Goal: Task Accomplishment & Management: Complete application form

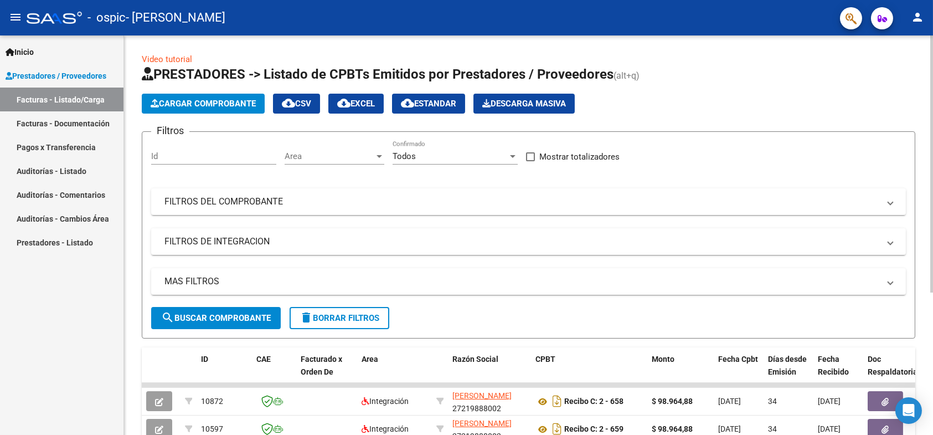
click at [212, 100] on span "Cargar Comprobante" at bounding box center [203, 104] width 105 height 10
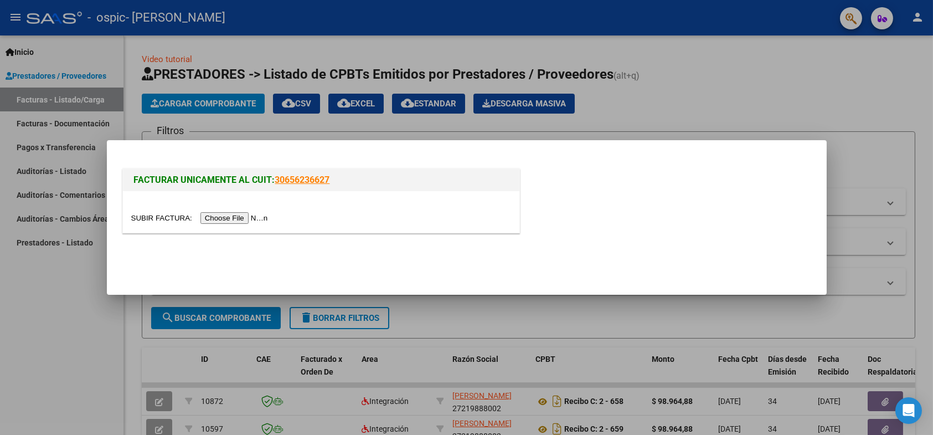
click at [252, 217] on input "file" at bounding box center [201, 218] width 140 height 12
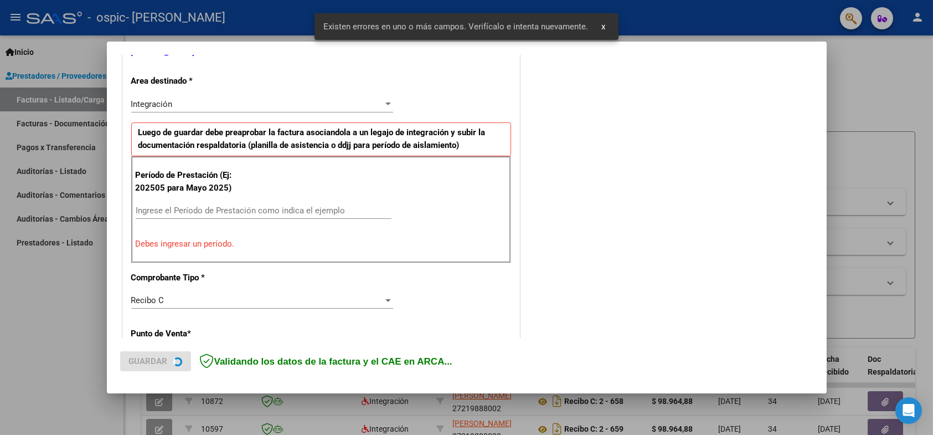
scroll to position [244, 0]
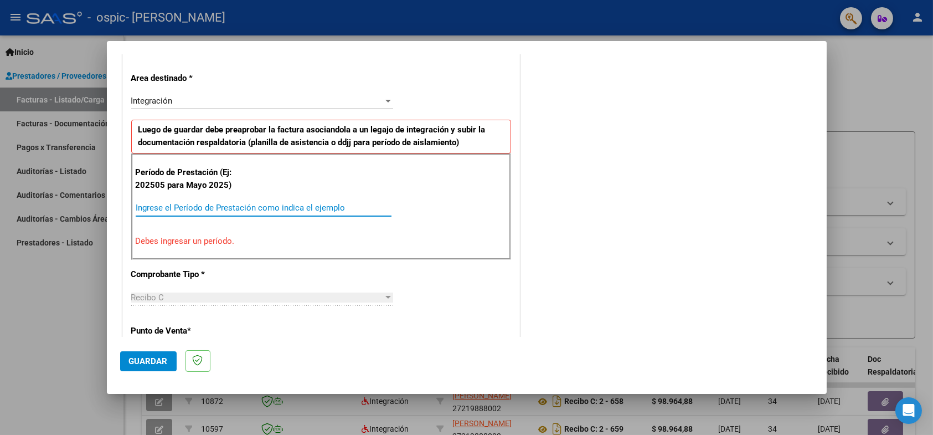
click at [166, 205] on input "Ingrese el Período de Prestación como indica el ejemplo" at bounding box center [264, 208] width 256 height 10
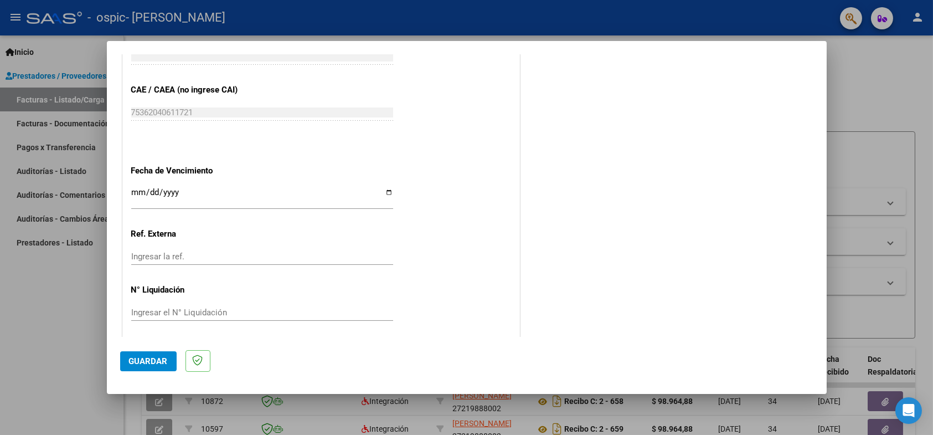
scroll to position [691, 0]
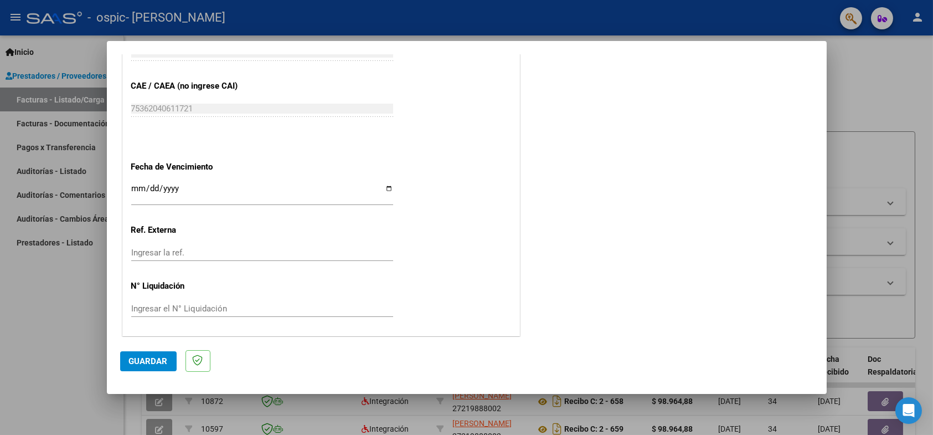
type input "202508"
click at [141, 358] on span "Guardar" at bounding box center [148, 361] width 39 height 10
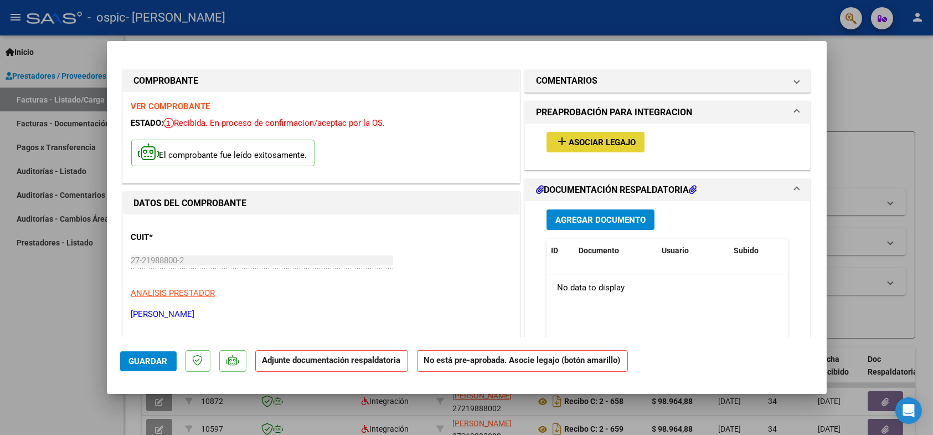
click at [600, 142] on span "Asociar Legajo" at bounding box center [602, 142] width 67 height 10
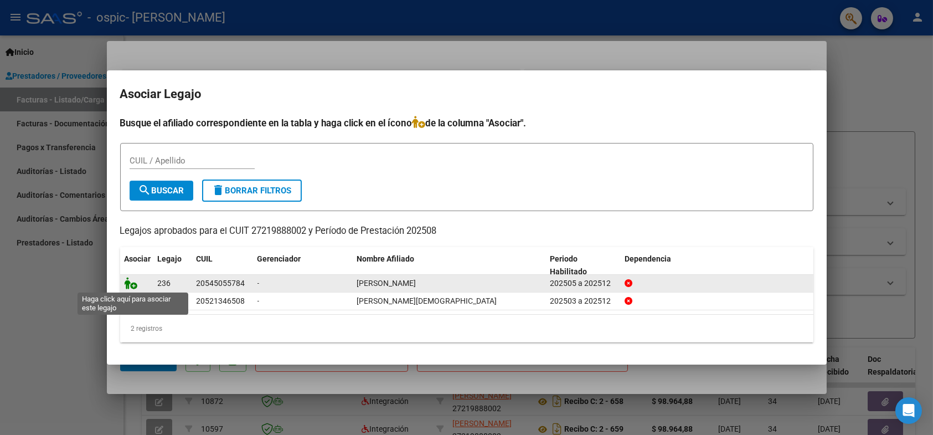
click at [127, 285] on icon at bounding box center [131, 283] width 13 height 12
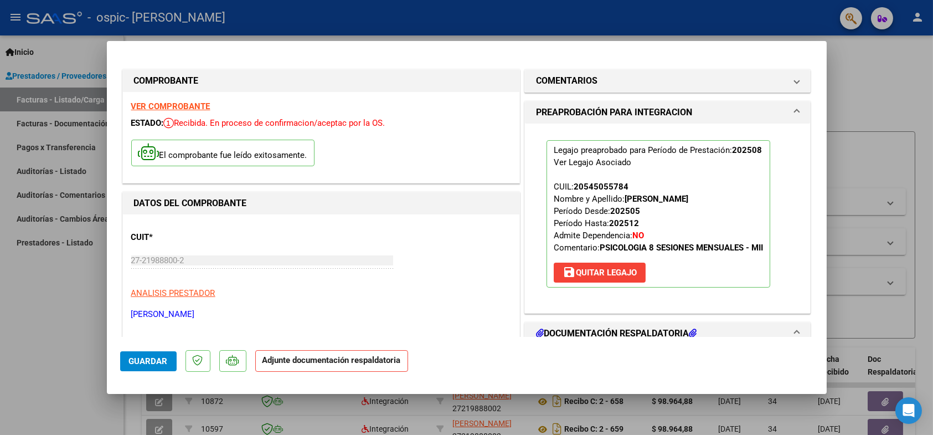
click at [640, 329] on h1 "DOCUMENTACIÓN RESPALDATORIA" at bounding box center [616, 333] width 161 height 13
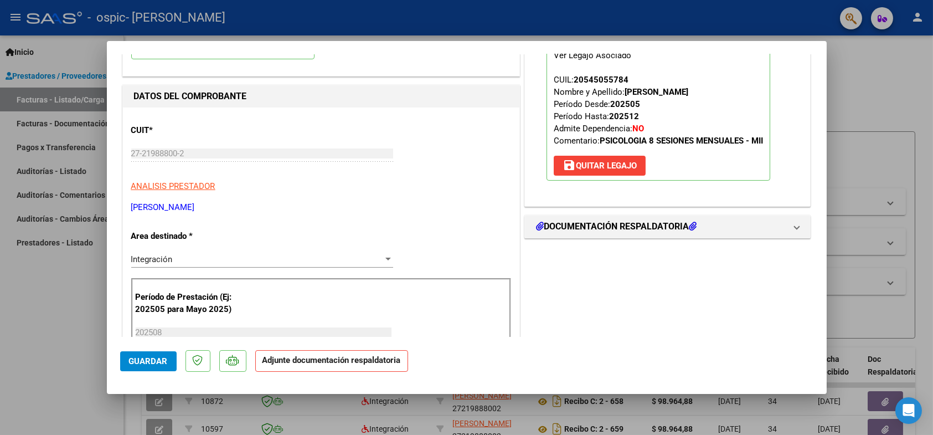
scroll to position [111, 0]
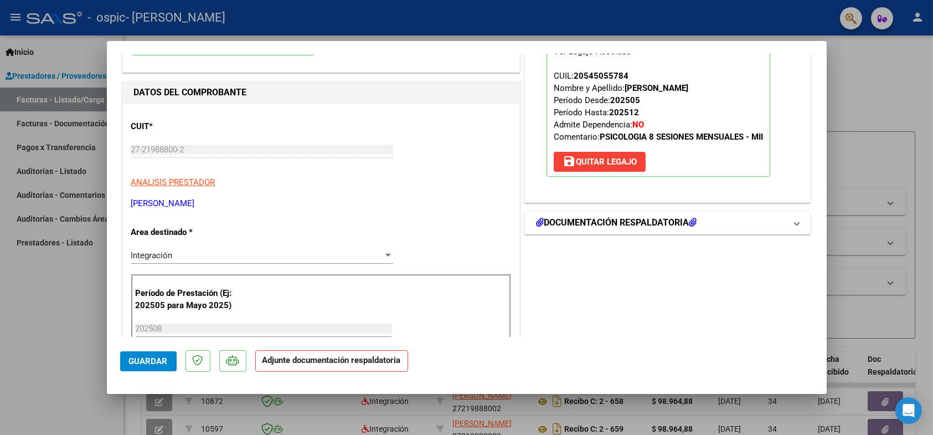
click at [593, 216] on h1 "DOCUMENTACIÓN RESPALDATORIA" at bounding box center [616, 222] width 161 height 13
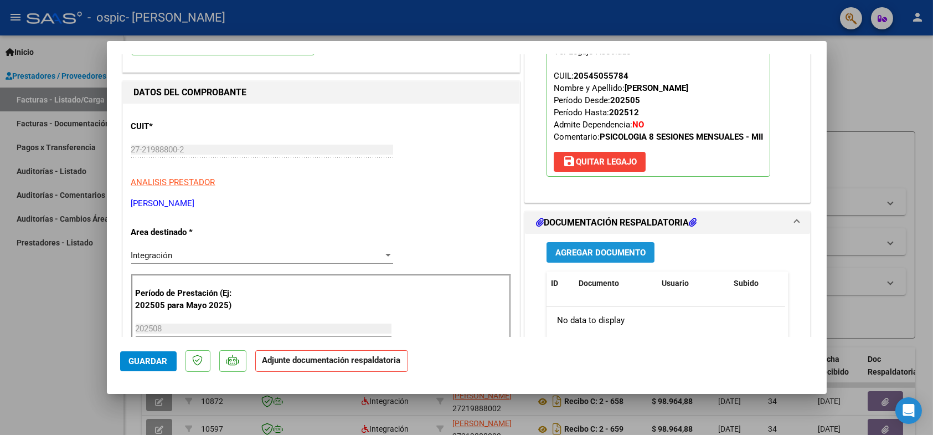
click at [595, 253] on span "Agregar Documento" at bounding box center [601, 253] width 90 height 10
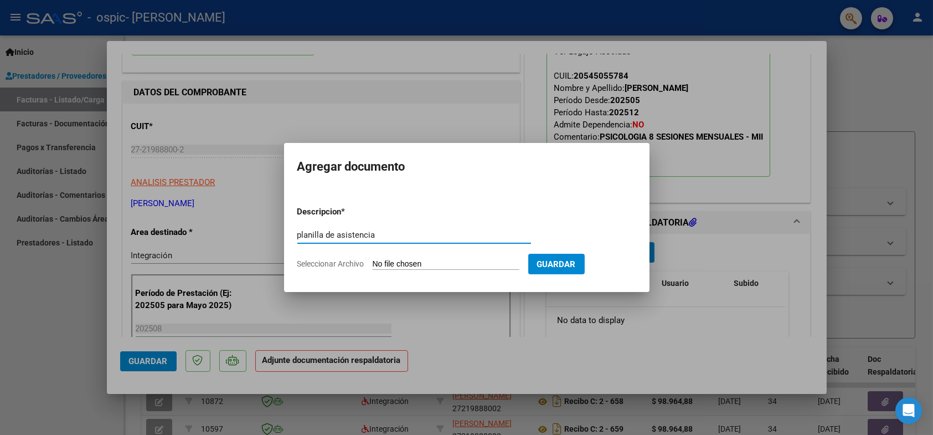
type input "planilla de asistencia"
click at [435, 264] on input "Seleccionar Archivo" at bounding box center [446, 264] width 147 height 11
type input "C:\fakepath\Adobe Scan [DATE].pdf"
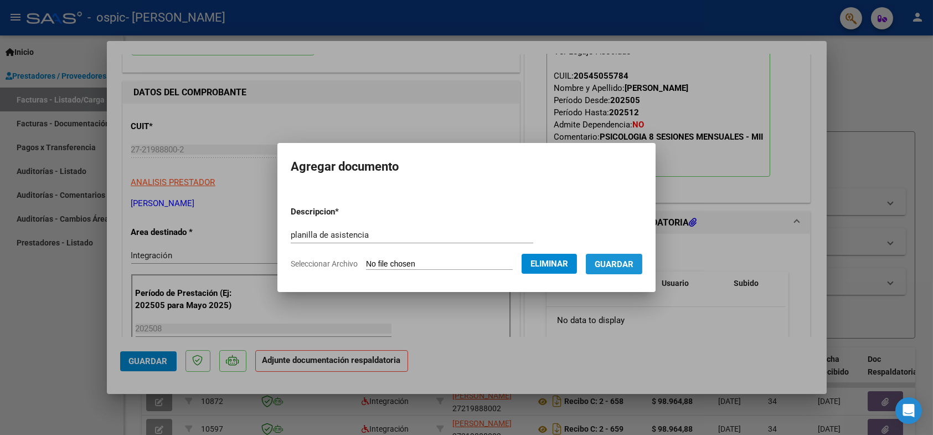
click at [628, 265] on span "Guardar" at bounding box center [614, 264] width 39 height 10
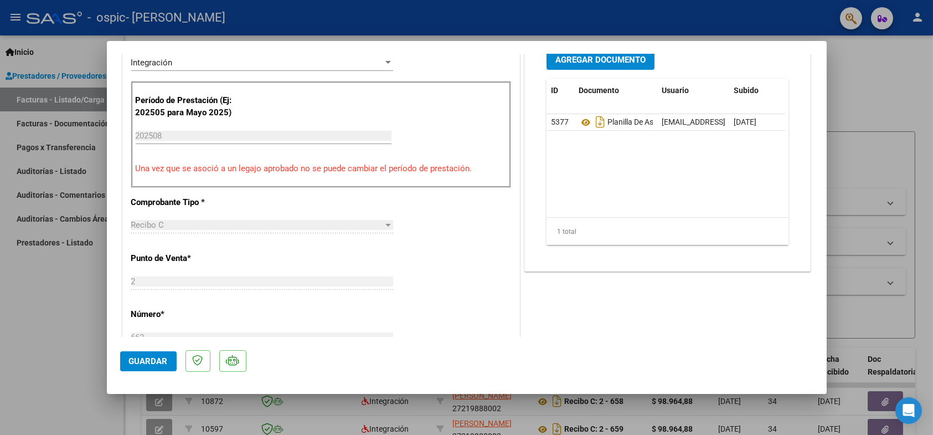
scroll to position [332, 0]
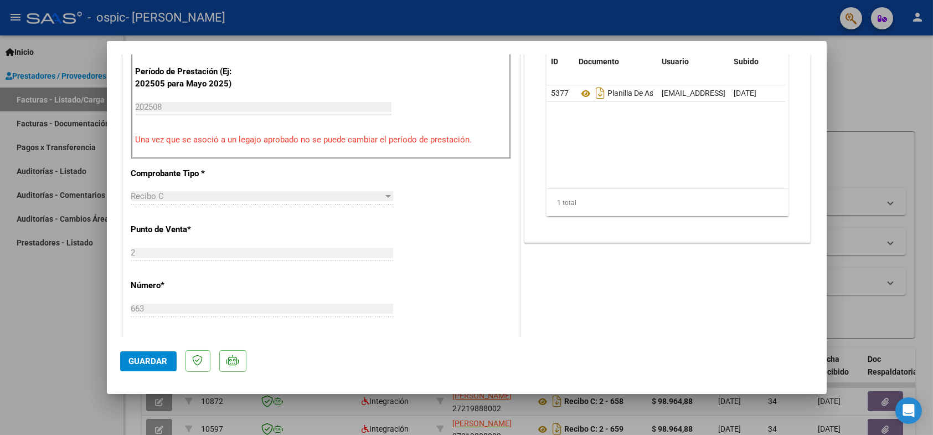
click at [149, 360] on span "Guardar" at bounding box center [148, 361] width 39 height 10
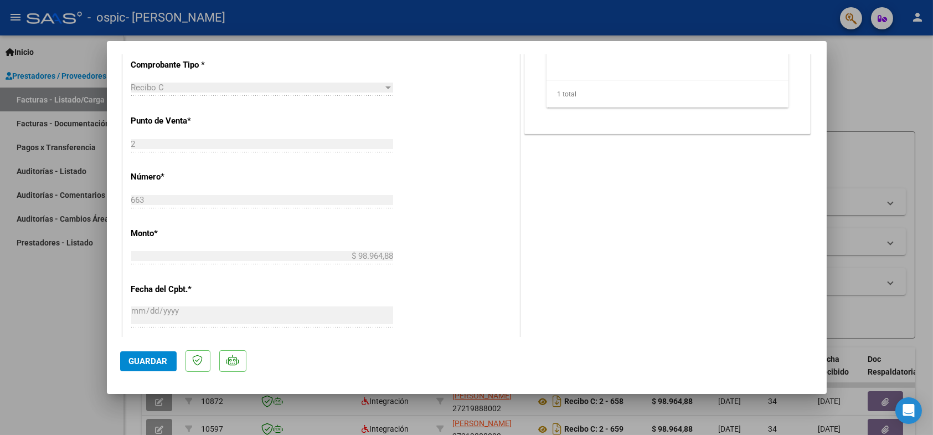
scroll to position [443, 0]
click at [851, 81] on div at bounding box center [466, 217] width 933 height 435
type input "$ 0,00"
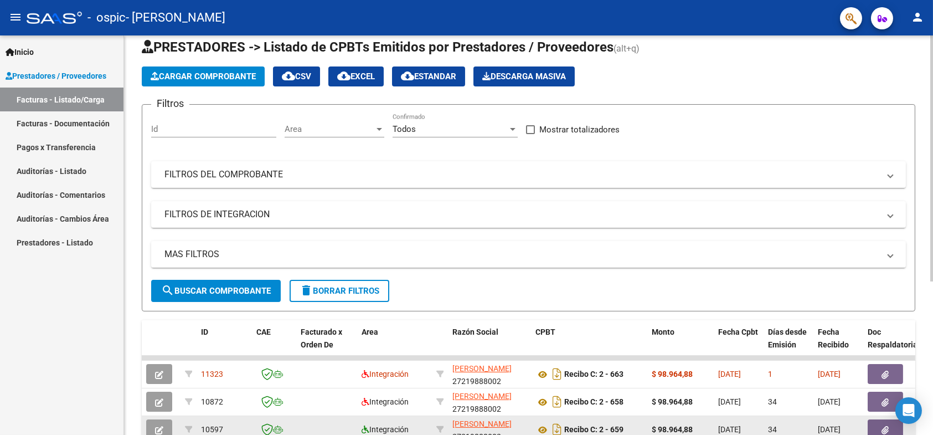
scroll to position [0, 0]
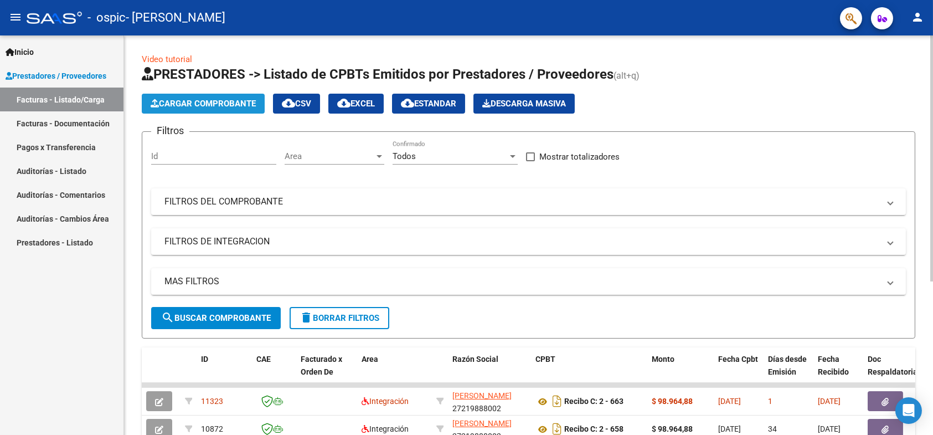
click at [186, 101] on span "Cargar Comprobante" at bounding box center [203, 104] width 105 height 10
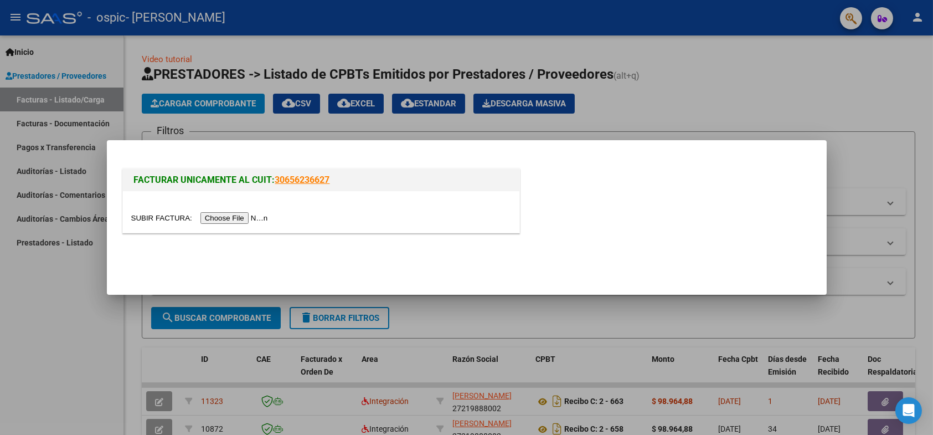
click at [248, 215] on input "file" at bounding box center [201, 218] width 140 height 12
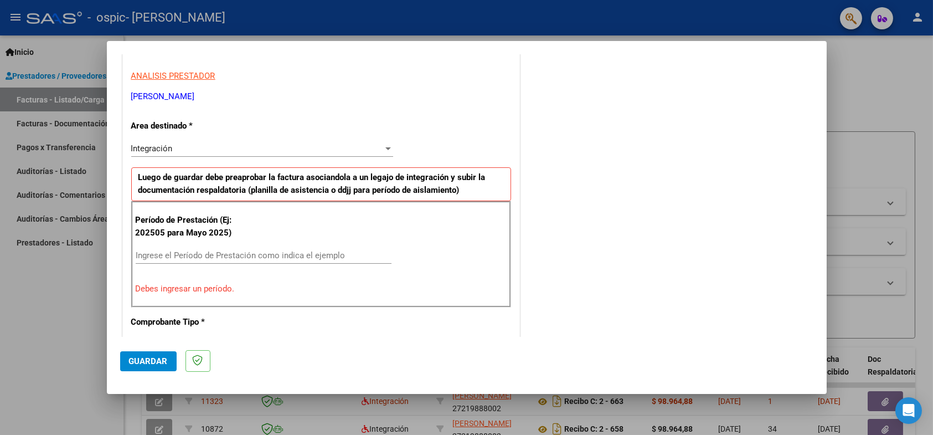
scroll to position [222, 0]
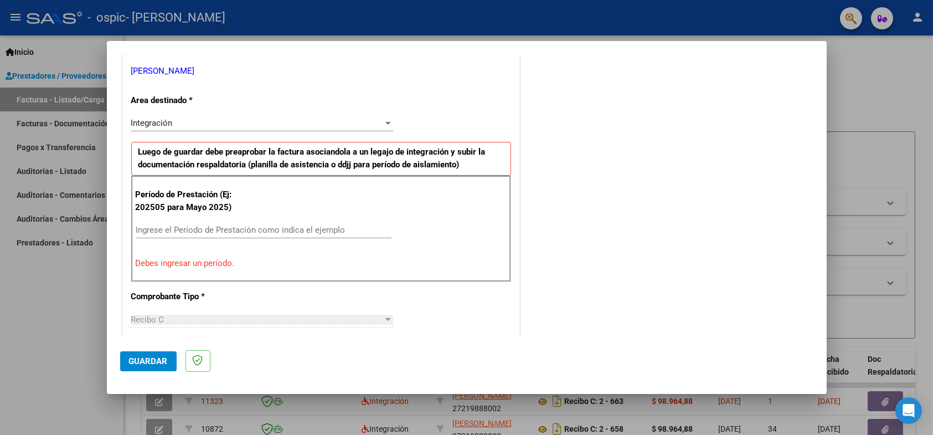
click at [160, 229] on input "Ingrese el Período de Prestación como indica el ejemplo" at bounding box center [264, 230] width 256 height 10
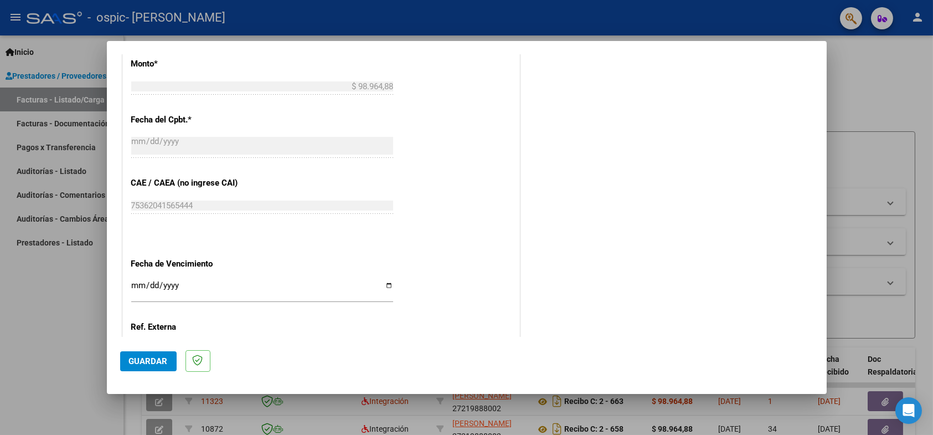
scroll to position [691, 0]
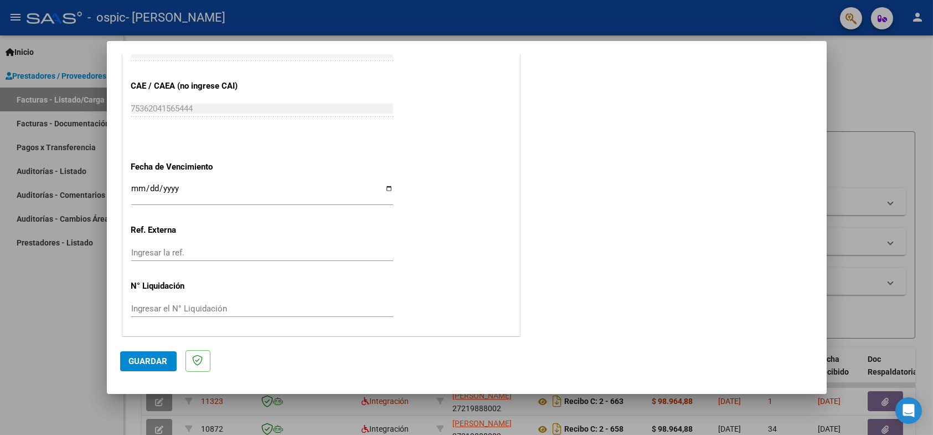
type input "202508"
click at [152, 364] on span "Guardar" at bounding box center [148, 361] width 39 height 10
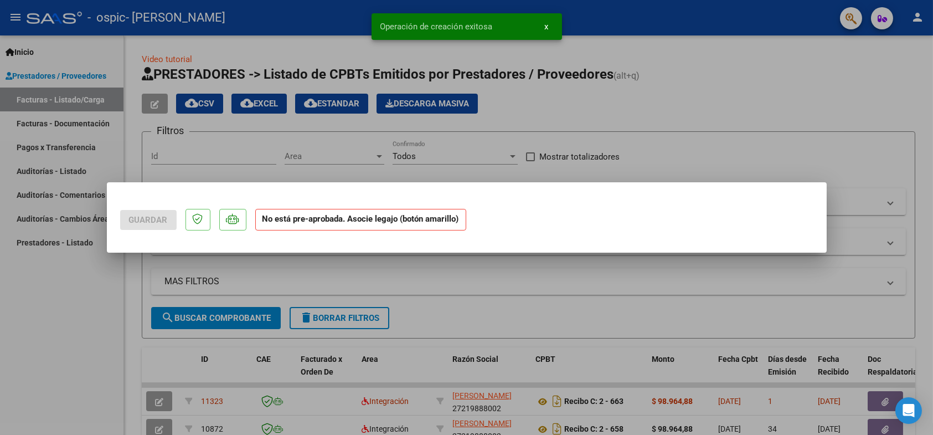
scroll to position [0, 0]
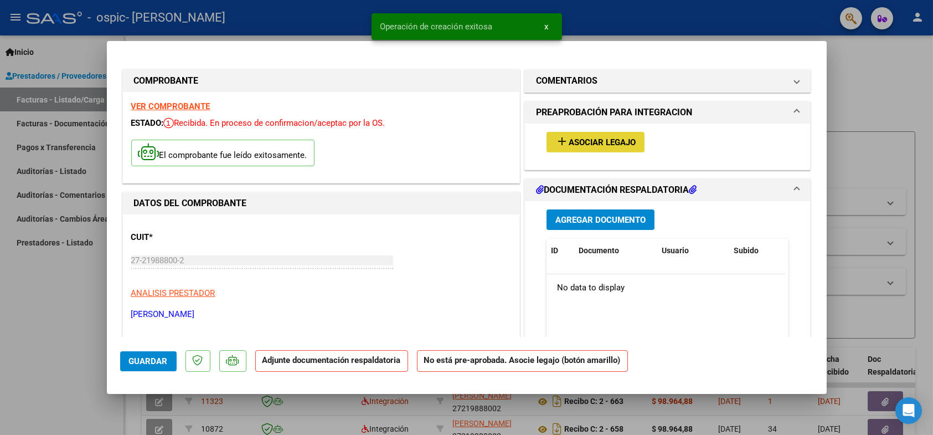
click at [601, 145] on span "Asociar Legajo" at bounding box center [602, 142] width 67 height 10
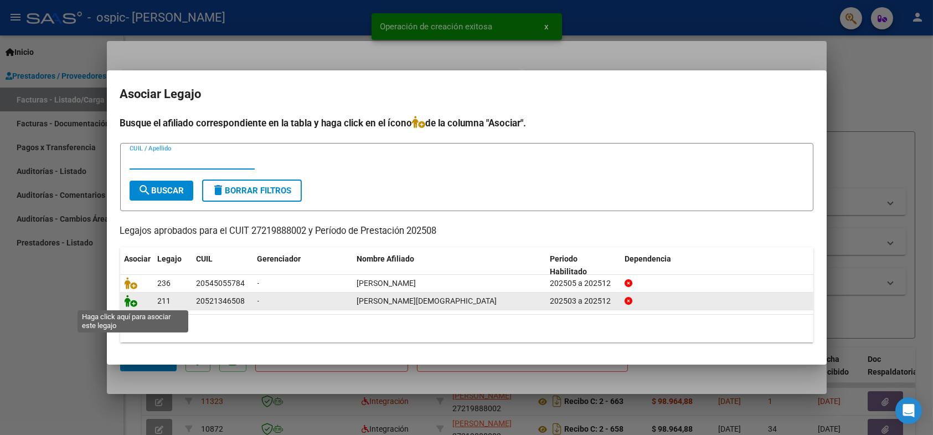
click at [130, 306] on icon at bounding box center [131, 301] width 13 height 12
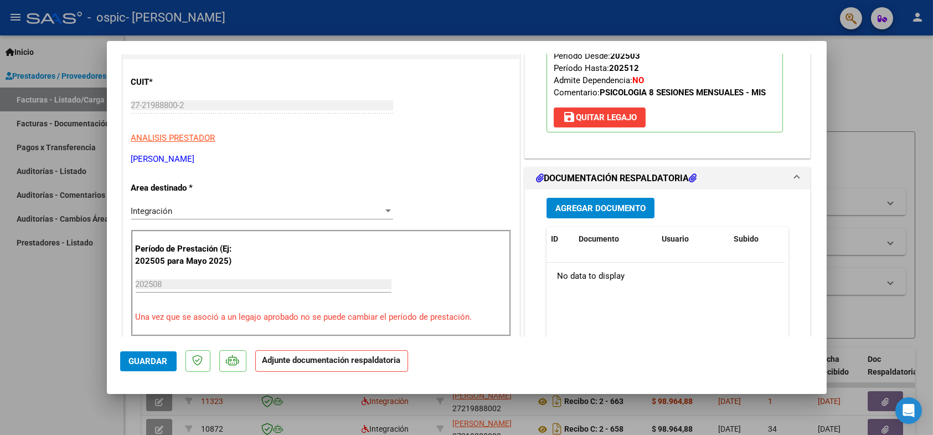
scroll to position [166, 0]
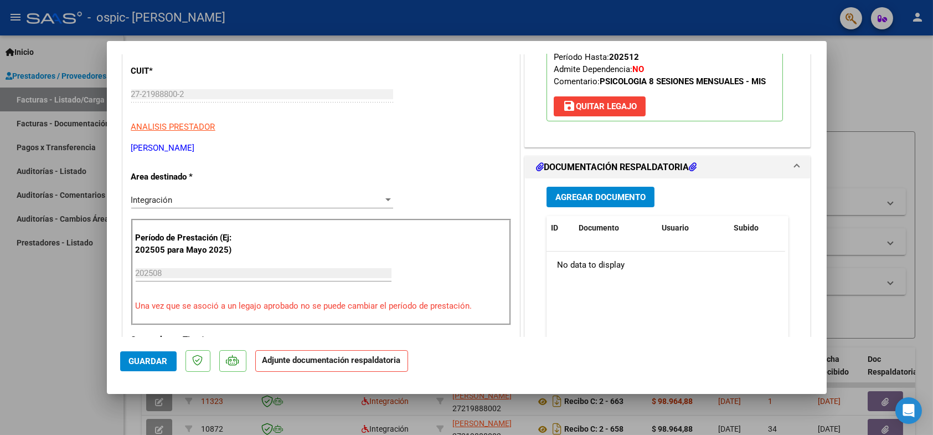
click at [588, 194] on span "Agregar Documento" at bounding box center [601, 197] width 90 height 10
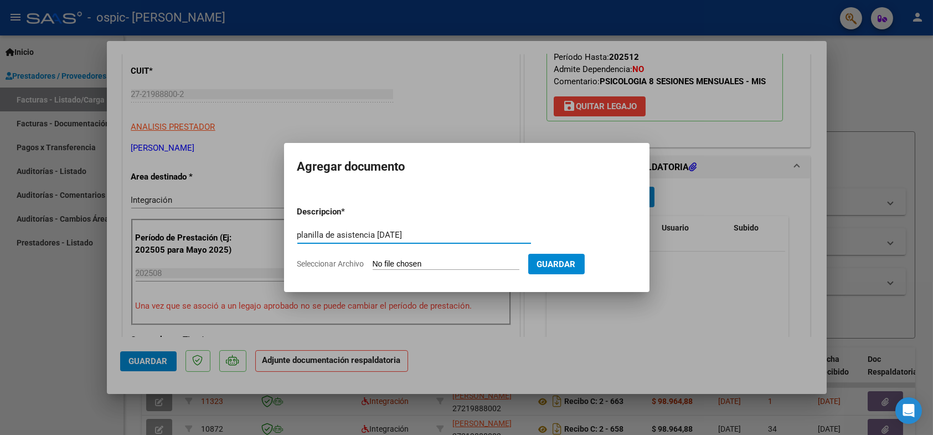
type input "planilla de asistencia [DATE]"
click at [435, 267] on input "Seleccionar Archivo" at bounding box center [446, 264] width 147 height 11
type input "C:\fakepath\Adobe Scan [DATE] (1).pdf"
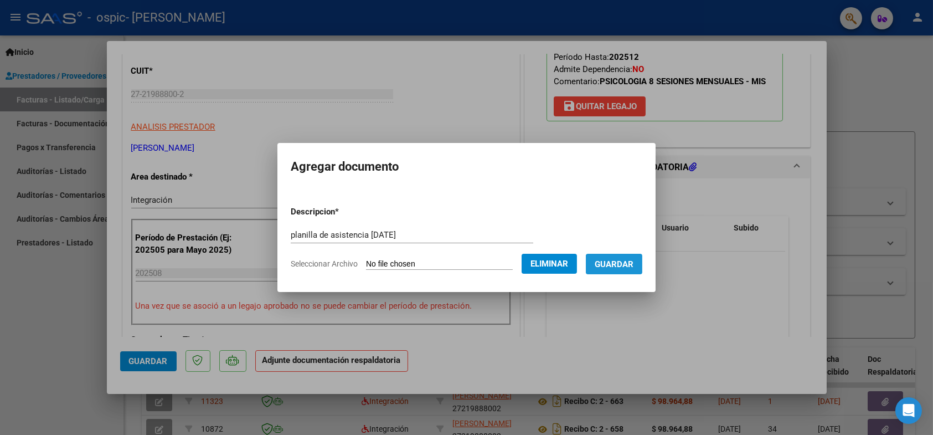
click at [629, 262] on span "Guardar" at bounding box center [614, 264] width 39 height 10
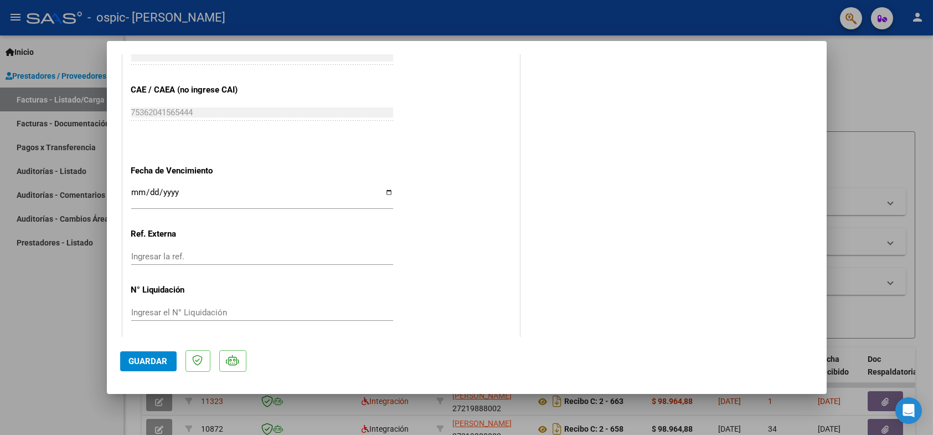
scroll to position [707, 0]
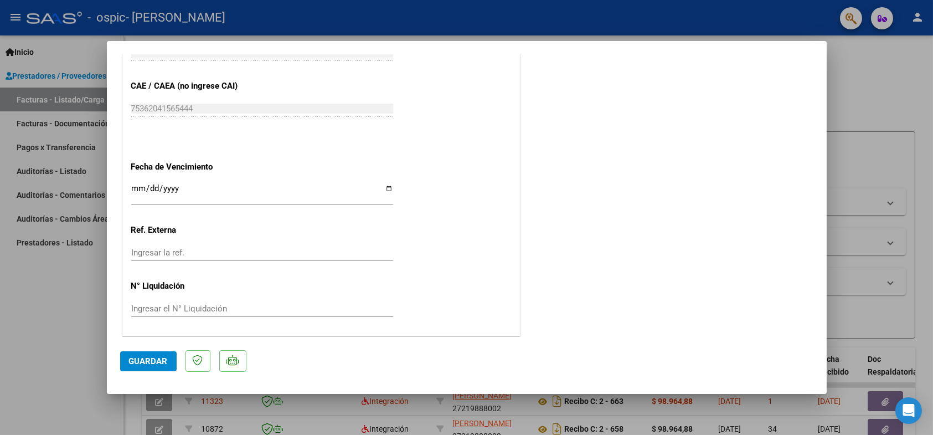
click at [140, 362] on span "Guardar" at bounding box center [148, 361] width 39 height 10
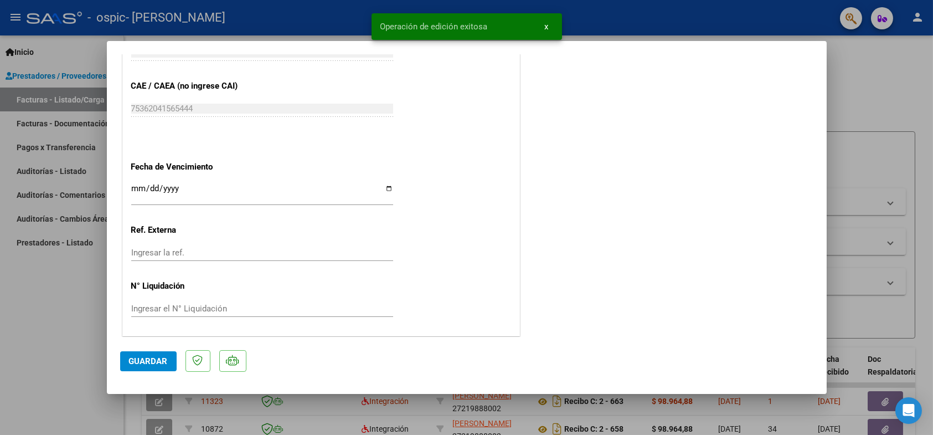
drag, startPoint x: 890, startPoint y: 78, endPoint x: 888, endPoint y: 111, distance: 32.8
click at [890, 79] on div at bounding box center [466, 217] width 933 height 435
type input "$ 0,00"
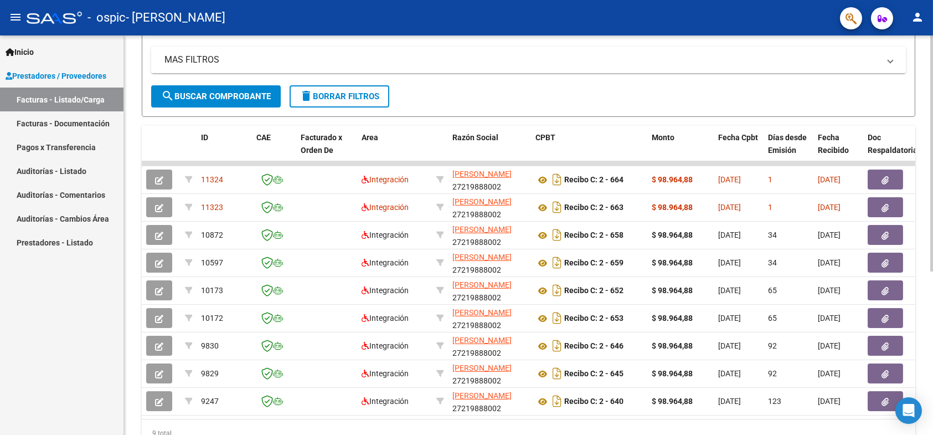
scroll to position [0, 0]
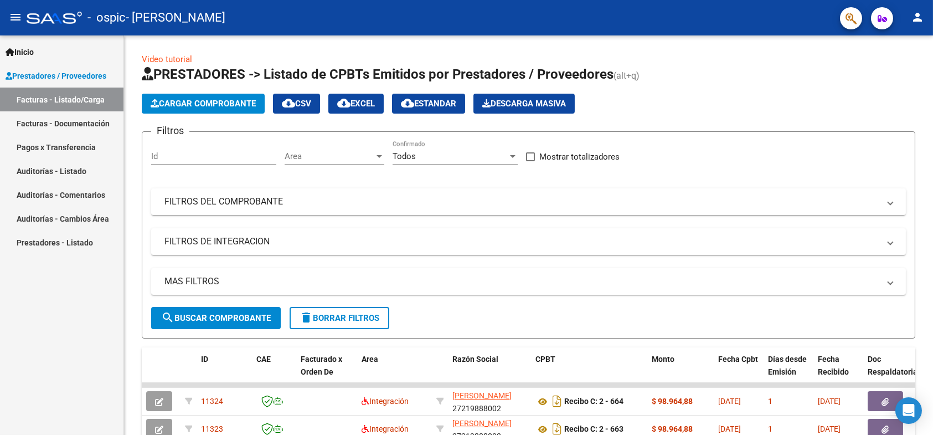
click at [914, 14] on mat-icon "person" at bounding box center [917, 17] width 13 height 13
click at [902, 70] on button "exit_to_app Salir" at bounding box center [895, 73] width 68 height 27
